Goal: Task Accomplishment & Management: Manage account settings

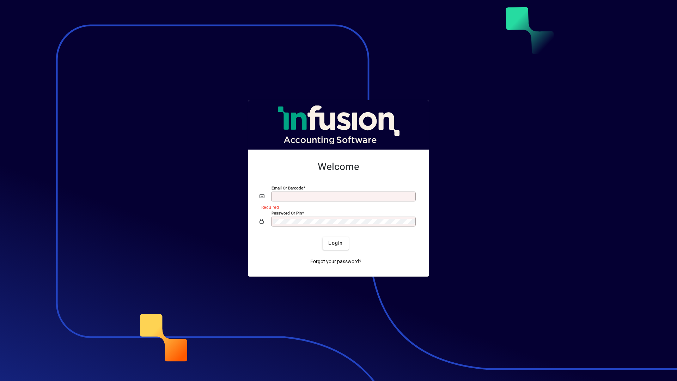
type input "**********"
click at [461, 365] on div at bounding box center [338, 190] width 677 height 381
drag, startPoint x: 505, startPoint y: 344, endPoint x: 564, endPoint y: 309, distance: 68.6
click at [506, 344] on div at bounding box center [338, 190] width 677 height 381
click at [371, 380] on div at bounding box center [338, 190] width 677 height 381
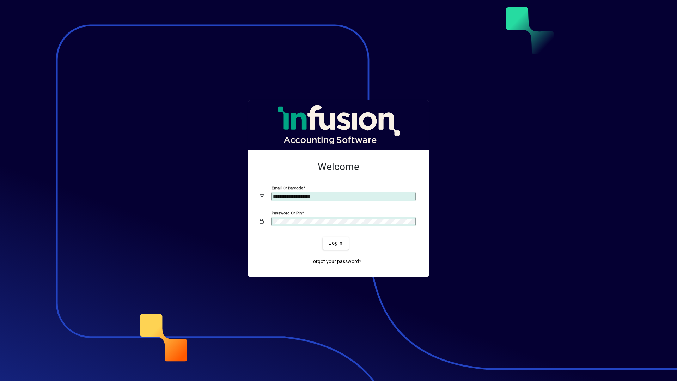
drag, startPoint x: 528, startPoint y: 178, endPoint x: 535, endPoint y: 276, distance: 98.2
click at [535, 276] on div at bounding box center [338, 190] width 677 height 381
click at [27, 369] on div at bounding box center [338, 190] width 677 height 381
click at [357, 371] on div at bounding box center [338, 190] width 677 height 381
